Goal: Communication & Community: Answer question/provide support

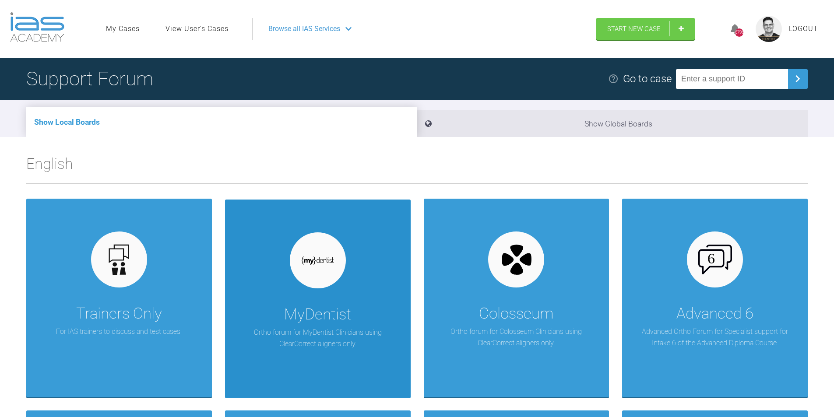
click at [310, 306] on div "MyDentist" at bounding box center [317, 315] width 67 height 25
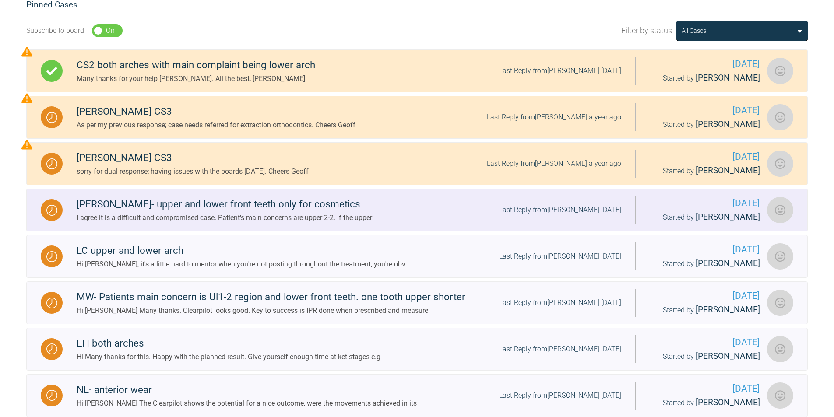
scroll to position [233, 0]
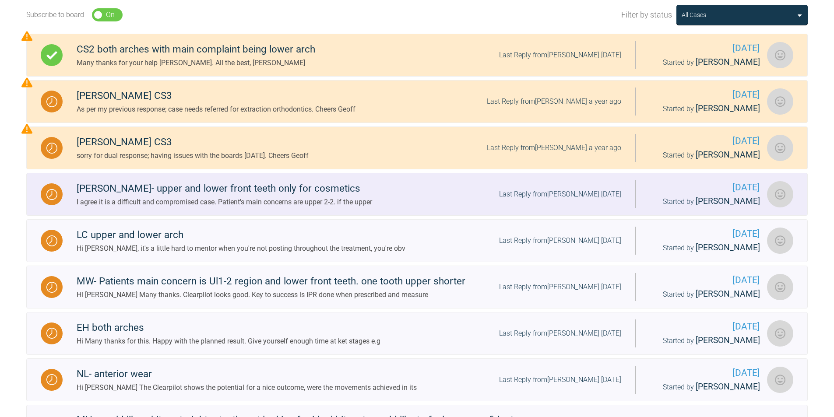
click at [264, 201] on div "I agree it is a difficult and compromised case. Patient's main concerns are upp…" at bounding box center [225, 202] width 296 height 11
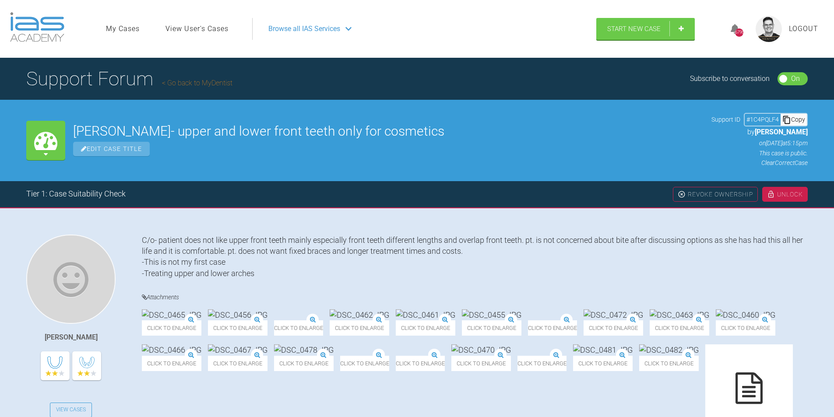
click at [192, 79] on link "Go back to MyDentist" at bounding box center [197, 83] width 70 height 8
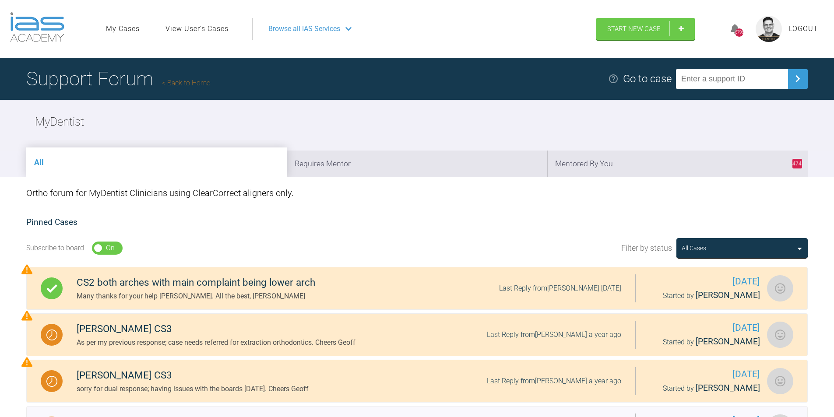
click at [190, 81] on link "Back to Home" at bounding box center [186, 83] width 48 height 8
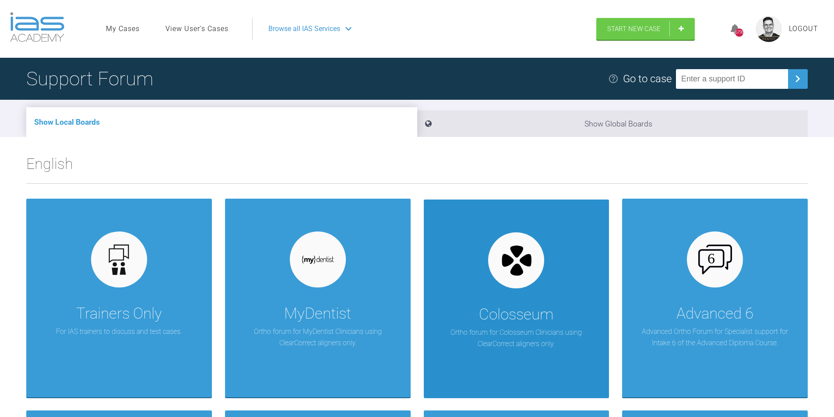
click at [483, 288] on div "Colosseum Ortho forum for Colosseum Clinicians using ClearCorrect aligners only." at bounding box center [517, 299] width 186 height 199
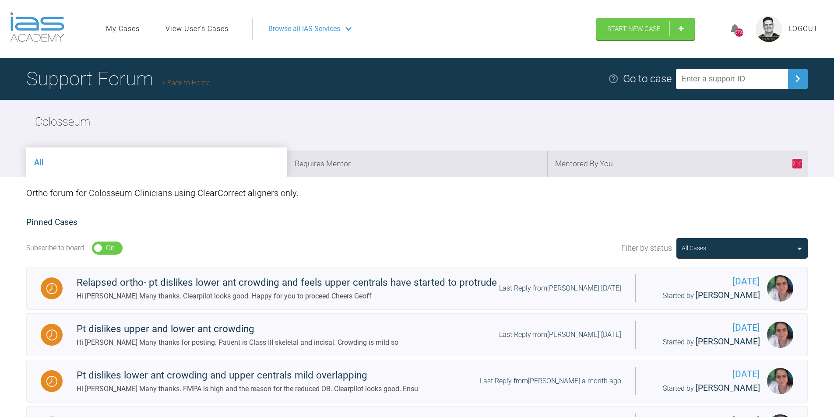
click at [194, 81] on link "Back to Home" at bounding box center [186, 83] width 48 height 8
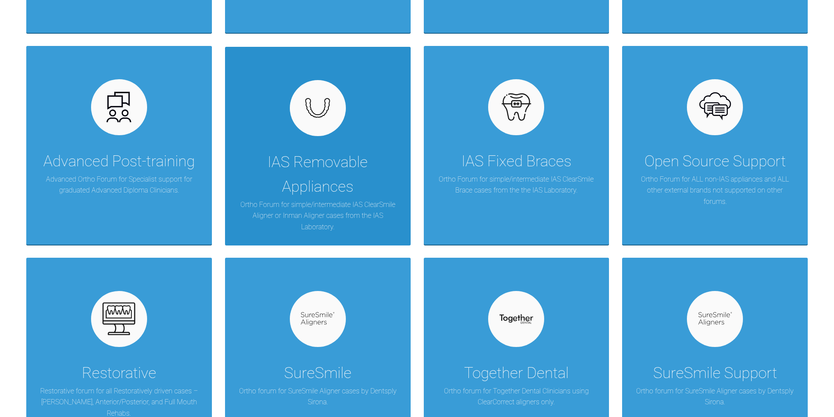
click at [342, 167] on div "IAS Removable Appliances" at bounding box center [317, 174] width 159 height 49
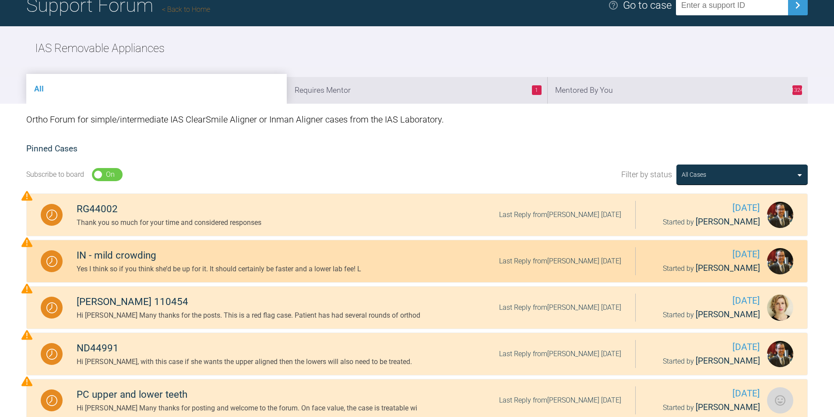
scroll to position [29, 0]
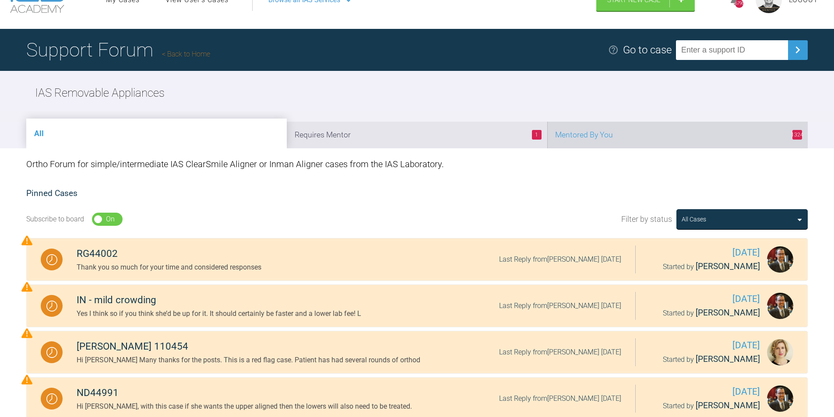
click at [615, 137] on li "1324 Mentored By You" at bounding box center [677, 135] width 261 height 27
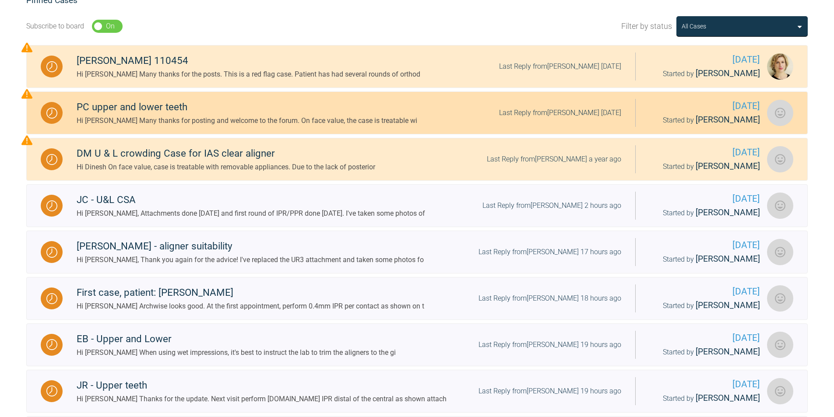
scroll to position [248, 0]
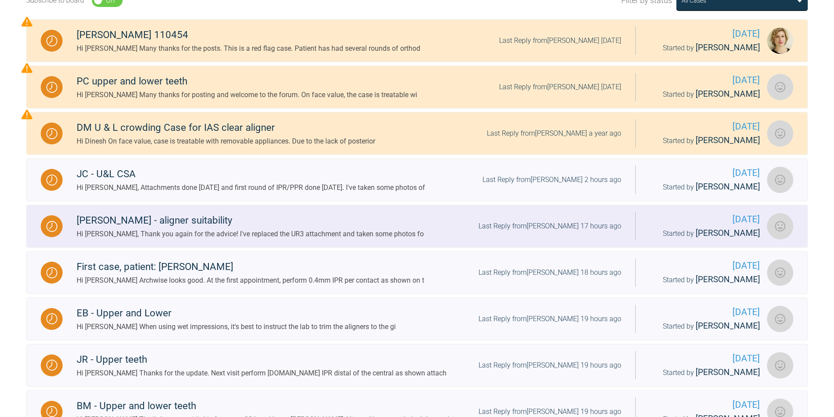
click at [214, 230] on div "Hi Geoff, Thank you again for the advice! I've replaced the UR3 attachment and …" at bounding box center [250, 234] width 347 height 11
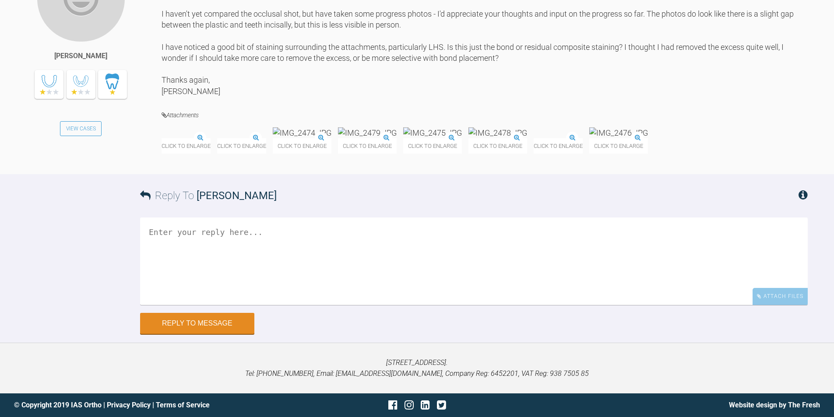
scroll to position [7521, 0]
click at [203, 138] on img at bounding box center [191, 132] width 59 height 11
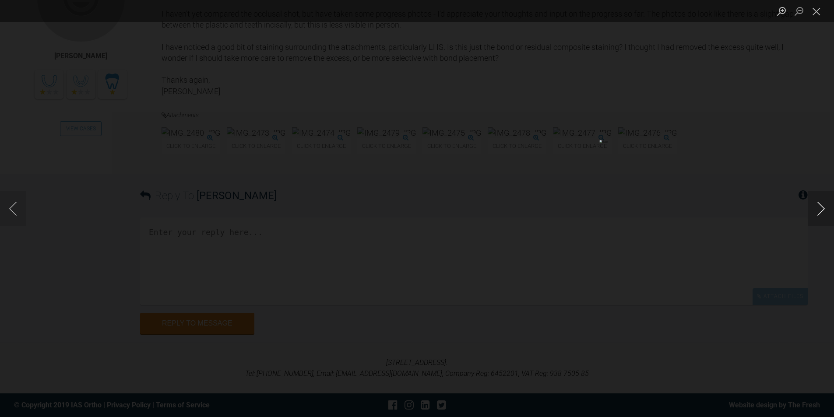
click at [822, 205] on button "Next image" at bounding box center [821, 208] width 26 height 35
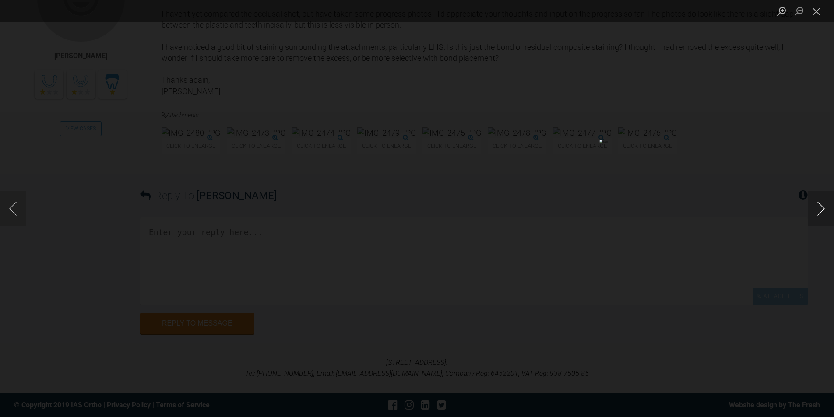
click at [822, 205] on button "Next image" at bounding box center [821, 208] width 26 height 35
click at [817, 10] on button "Close lightbox" at bounding box center [817, 11] width 18 height 15
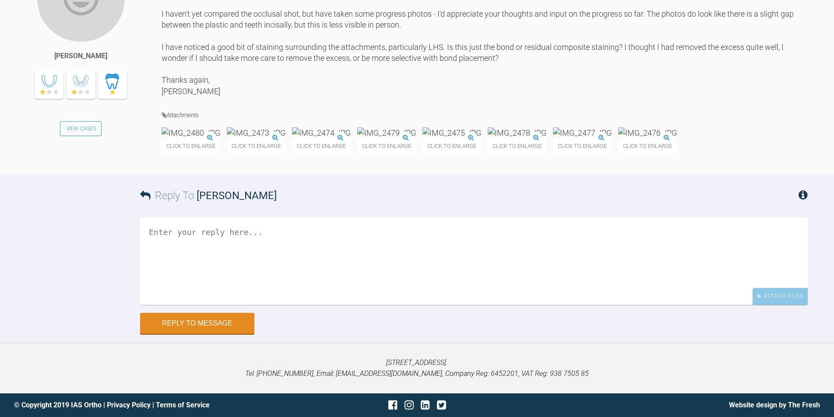
scroll to position [7419, 0]
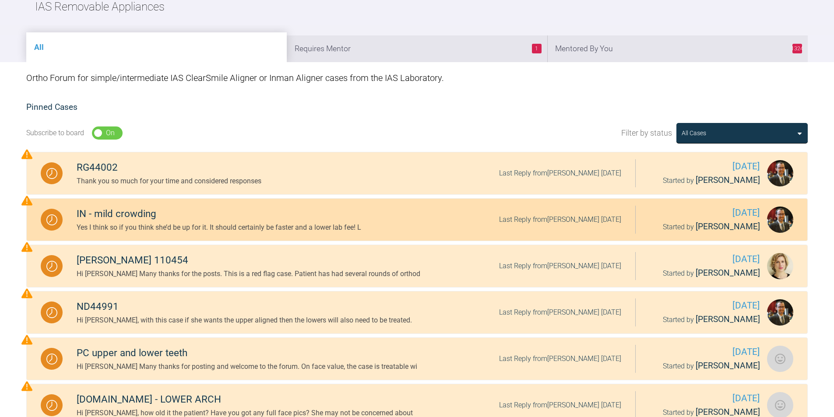
scroll to position [45, 0]
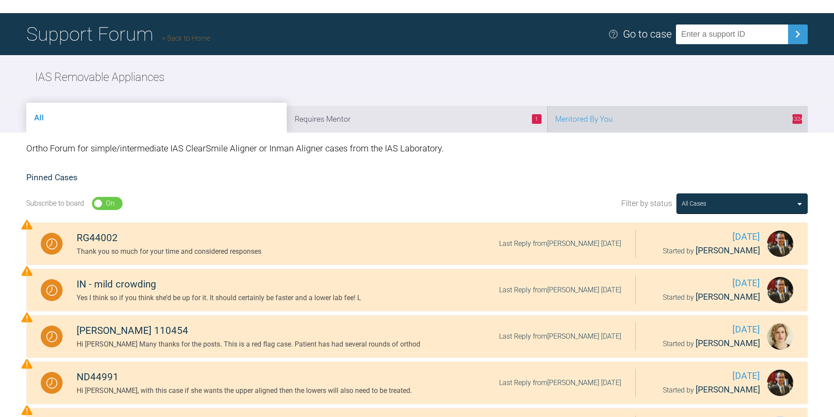
click at [595, 117] on li "1324 Mentored By You" at bounding box center [677, 119] width 261 height 27
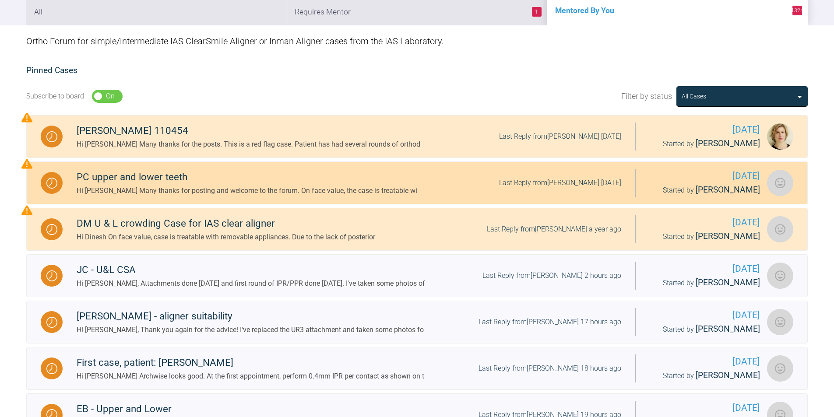
scroll to position [161, 0]
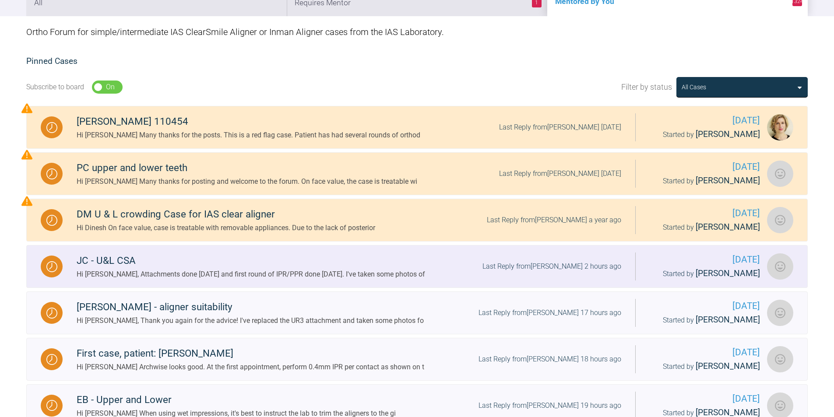
click at [324, 279] on div "Hi Geoff, Attachments done today and first round of IPR/PPR done today. I've ta…" at bounding box center [251, 274] width 349 height 11
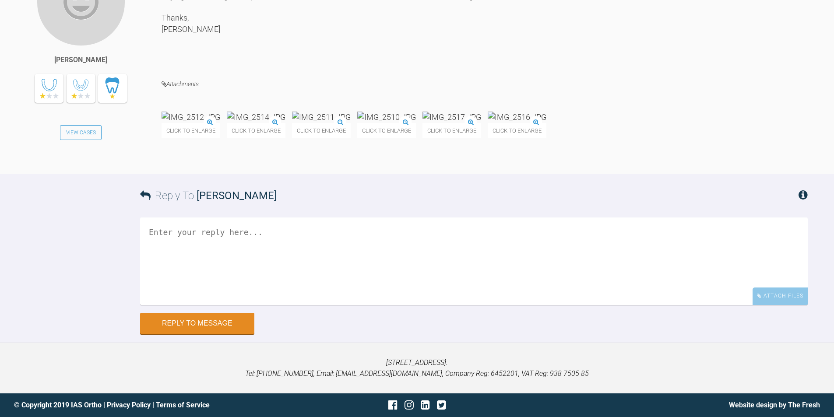
scroll to position [3075, 0]
click at [196, 123] on img at bounding box center [191, 117] width 59 height 11
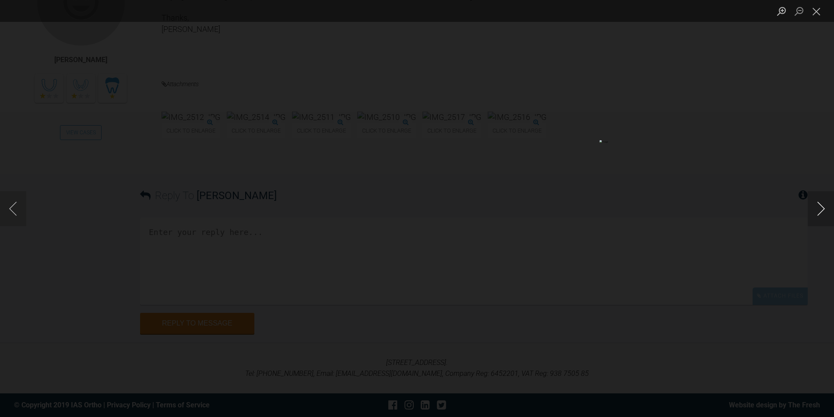
click at [817, 204] on button "Next image" at bounding box center [821, 208] width 26 height 35
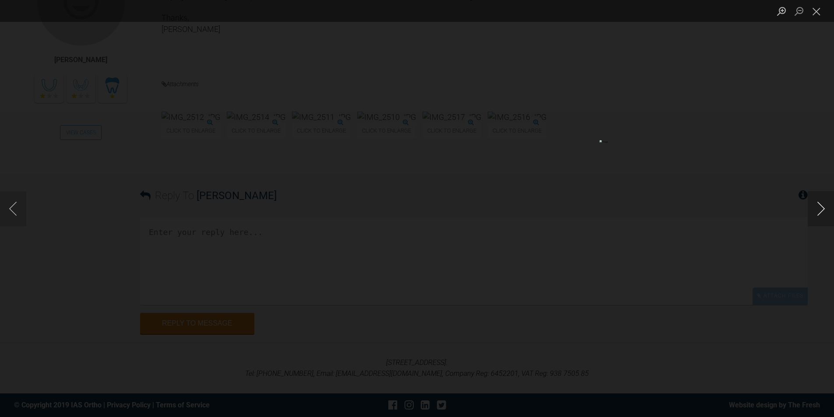
click at [817, 204] on button "Next image" at bounding box center [821, 208] width 26 height 35
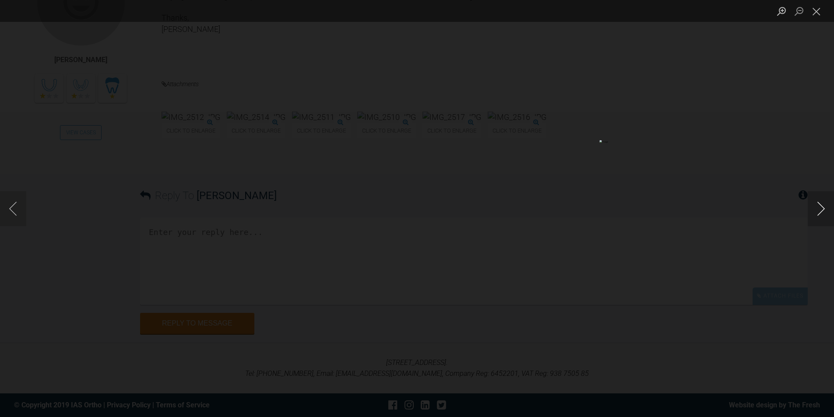
click at [817, 204] on button "Next image" at bounding box center [821, 208] width 26 height 35
click at [819, 10] on button "Close lightbox" at bounding box center [817, 11] width 18 height 15
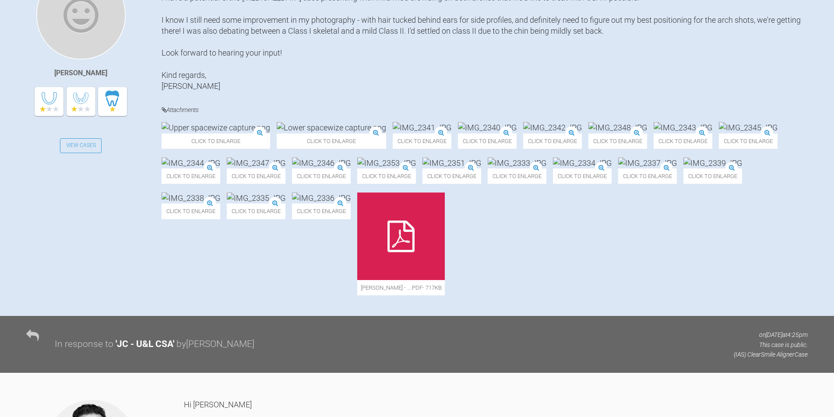
scroll to position [0, 0]
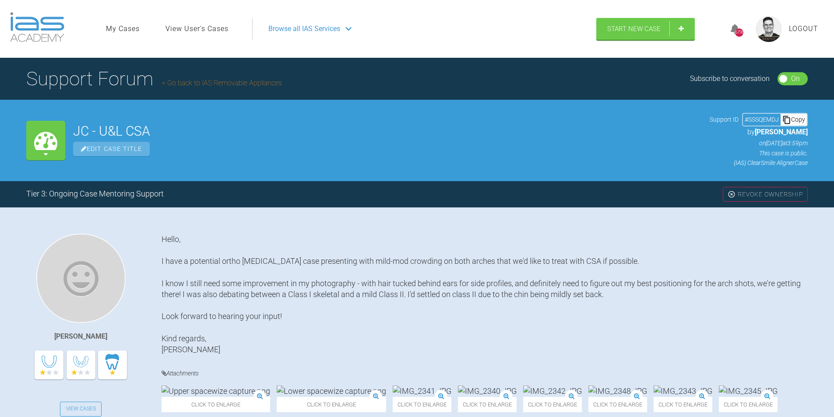
click at [195, 81] on link "Go back to IAS Removable Appliances" at bounding box center [222, 83] width 120 height 8
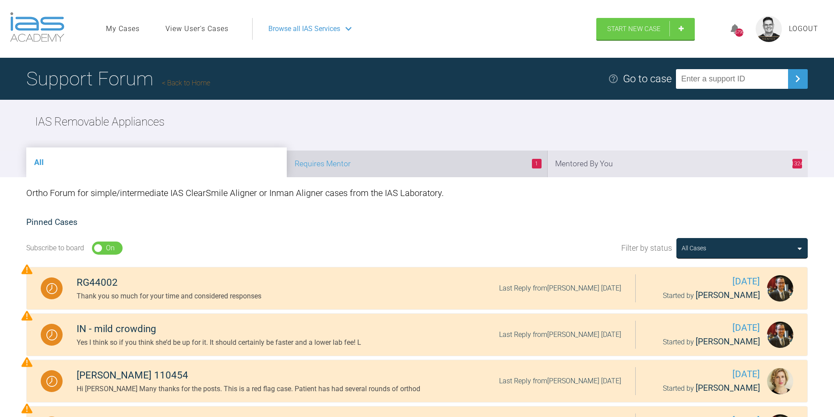
click at [484, 156] on li "1 Requires Mentor" at bounding box center [417, 164] width 261 height 27
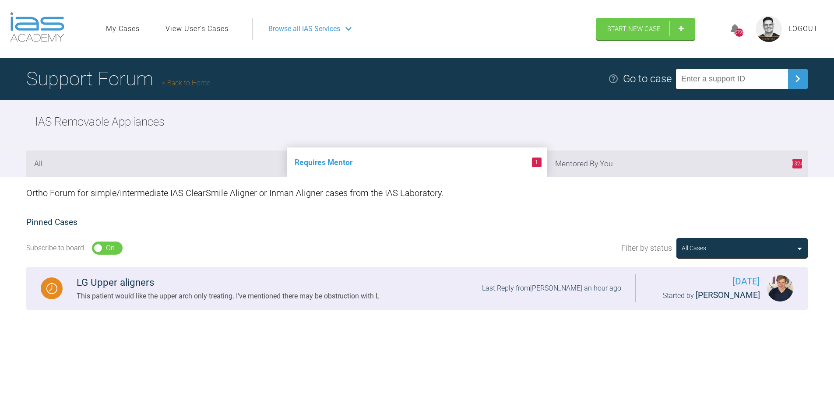
click at [227, 296] on div "This patient would like the upper arch only treating. I've mentioned there may …" at bounding box center [228, 296] width 303 height 11
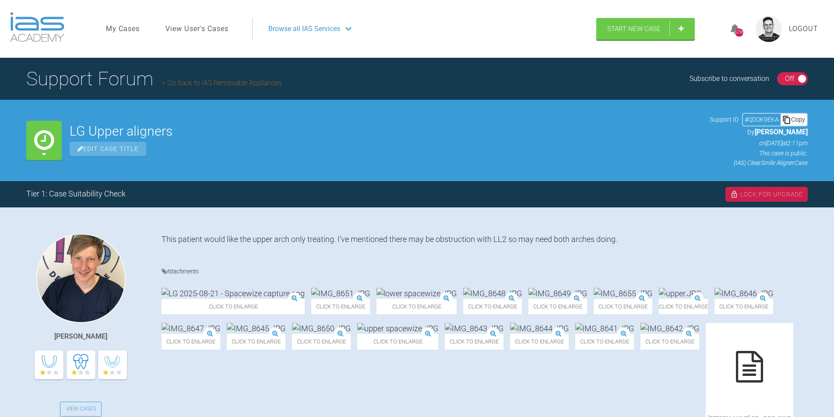
click at [222, 80] on link "Go back to IAS Removable Appliances" at bounding box center [222, 83] width 120 height 8
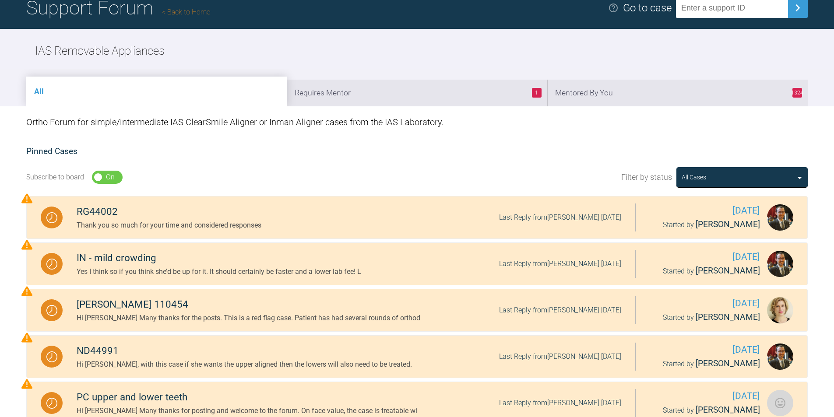
scroll to position [59, 0]
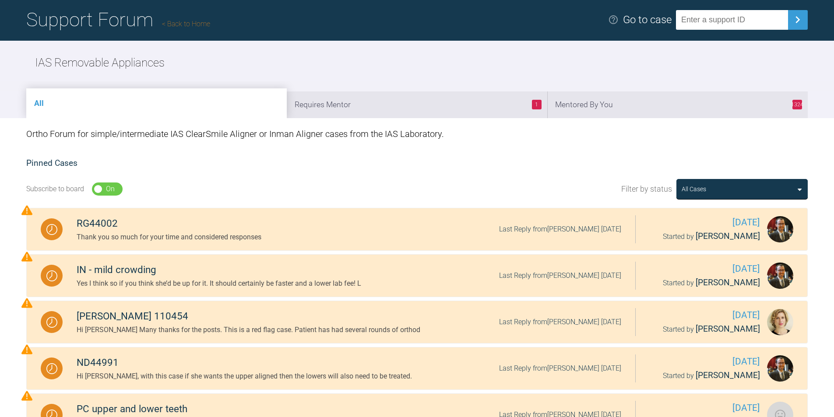
click at [183, 21] on link "Back to Home" at bounding box center [186, 24] width 48 height 8
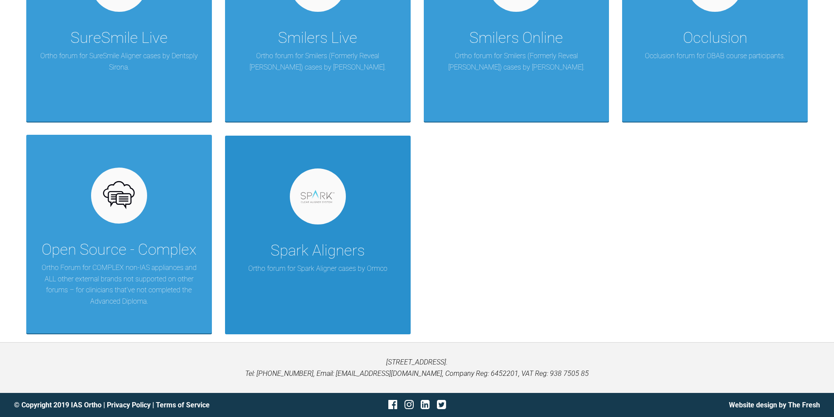
click at [378, 231] on div "Spark Aligners Ortho forum for Spark Aligner cases by Ormco" at bounding box center [318, 235] width 186 height 199
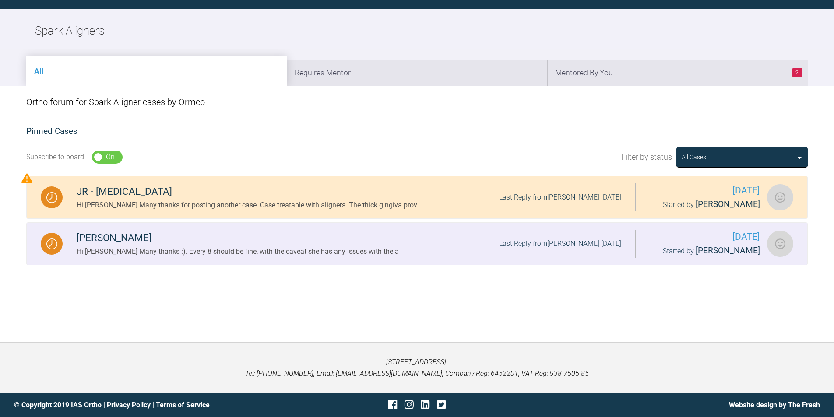
click at [252, 256] on div "Hi Jacqueline Many thanks :). Every 8 should be fine, with the caveat she has a…" at bounding box center [238, 251] width 322 height 11
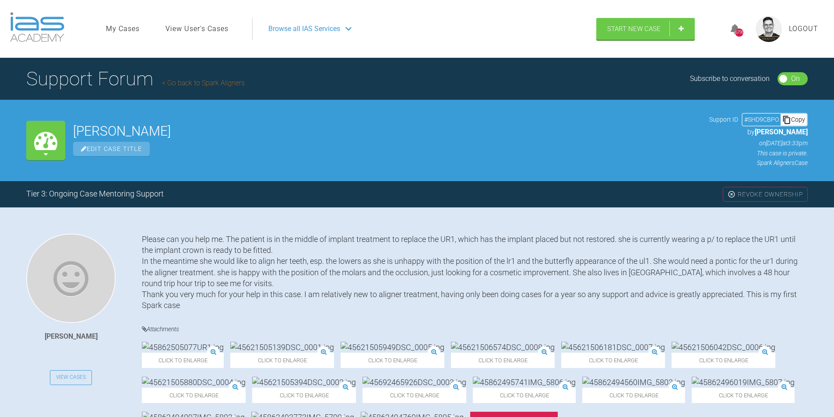
click at [206, 81] on link "Go back to Spark Aligners" at bounding box center [203, 83] width 83 height 8
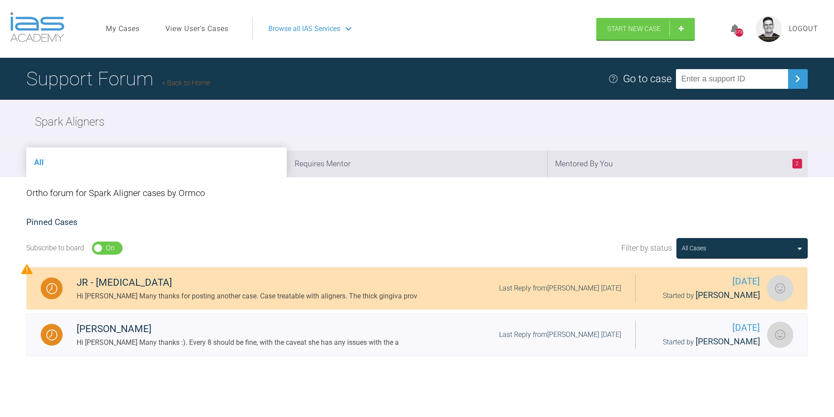
click at [269, 297] on div "Hi Katie Many thanks for posting another case. Case treatable with aligners. Th…" at bounding box center [247, 296] width 341 height 11
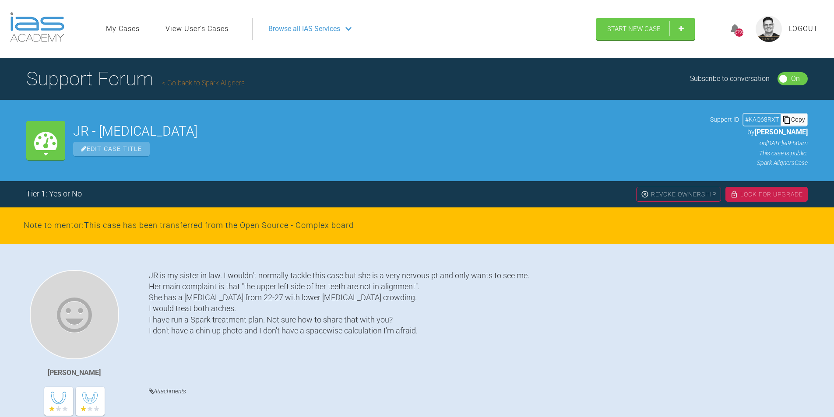
click at [805, 28] on span "Logout" at bounding box center [803, 28] width 29 height 11
